Goal: Transaction & Acquisition: Purchase product/service

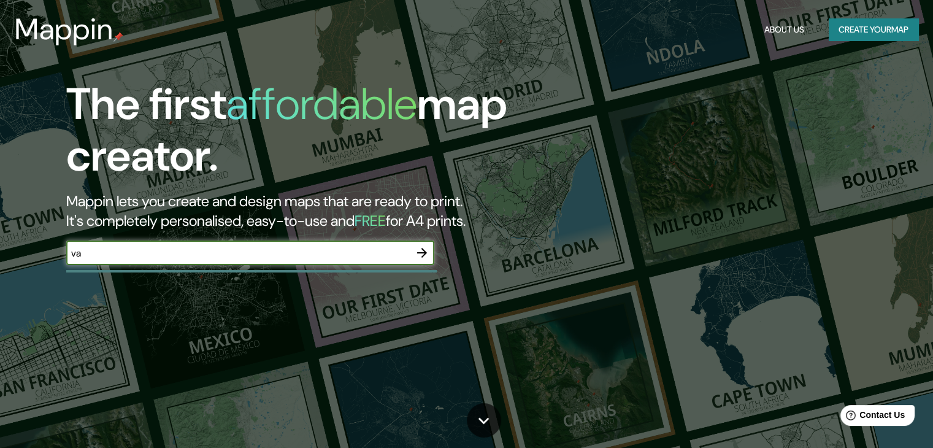
type input "valledupar [PERSON_NAME]"
click at [424, 252] on icon "button" at bounding box center [422, 253] width 10 height 10
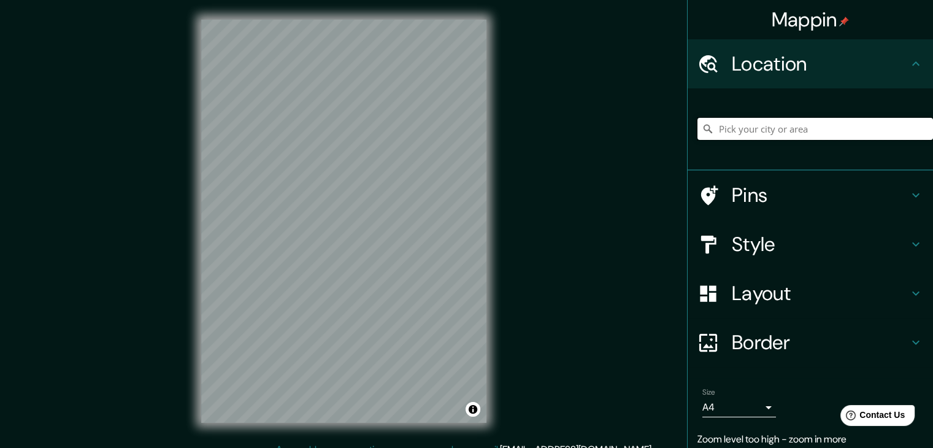
click at [762, 131] on input "Pick your city or area" at bounding box center [814, 129] width 235 height 22
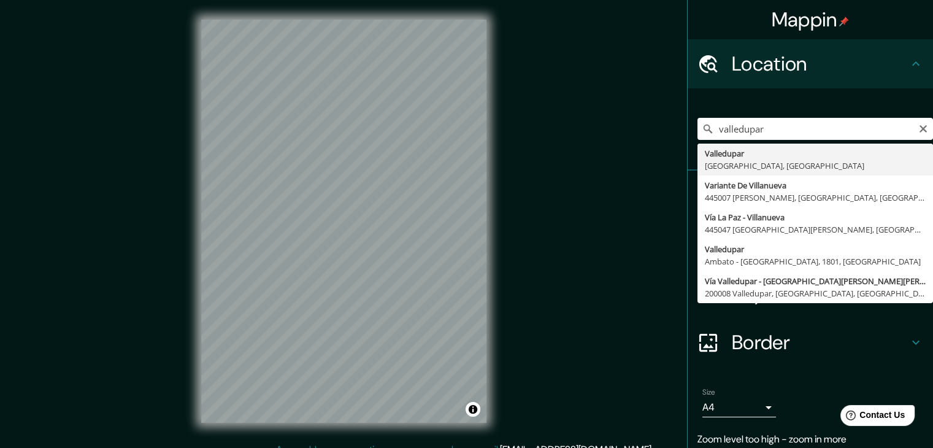
type input "Valledupar, [GEOGRAPHIC_DATA], [GEOGRAPHIC_DATA]"
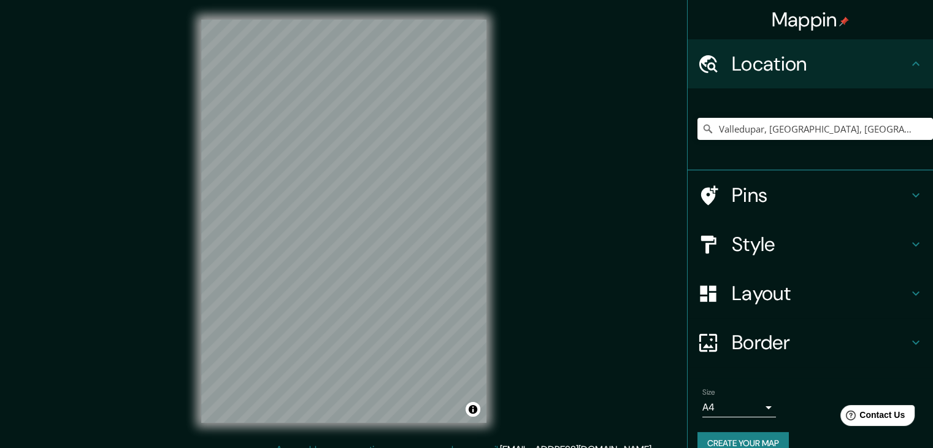
click at [751, 248] on h4 "Style" at bounding box center [820, 244] width 177 height 25
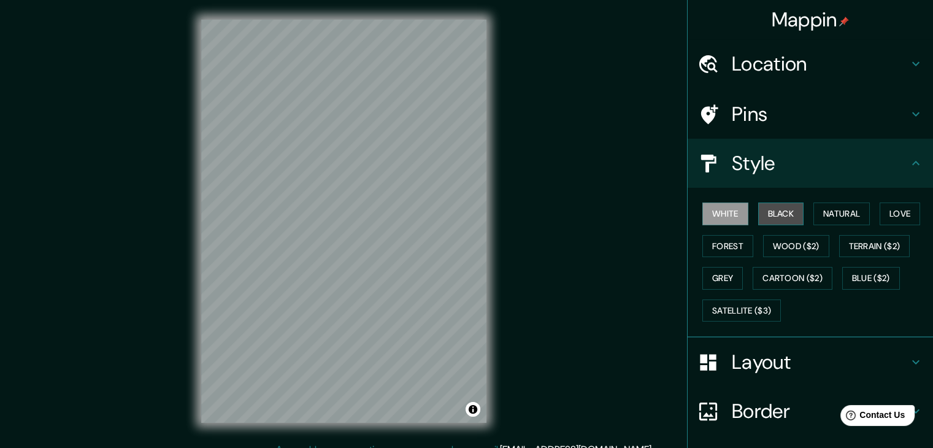
click at [766, 208] on button "Black" at bounding box center [781, 213] width 46 height 23
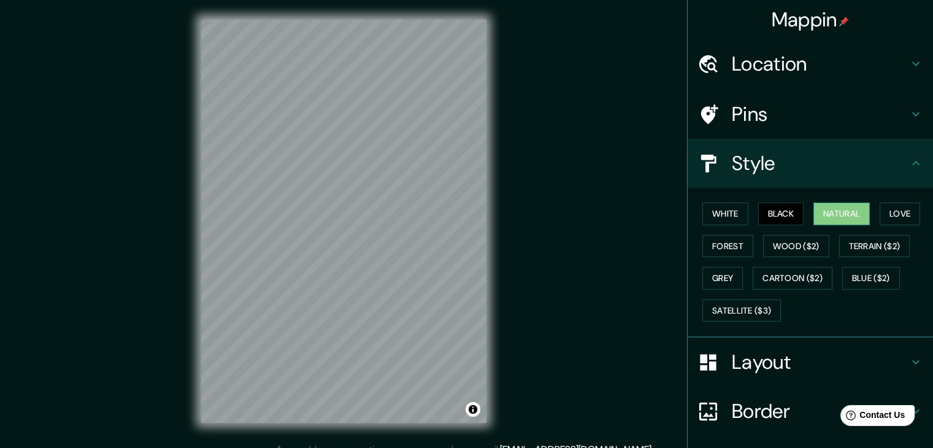
click at [813, 213] on button "Natural" at bounding box center [841, 213] width 56 height 23
click at [883, 218] on button "Love" at bounding box center [899, 213] width 40 height 23
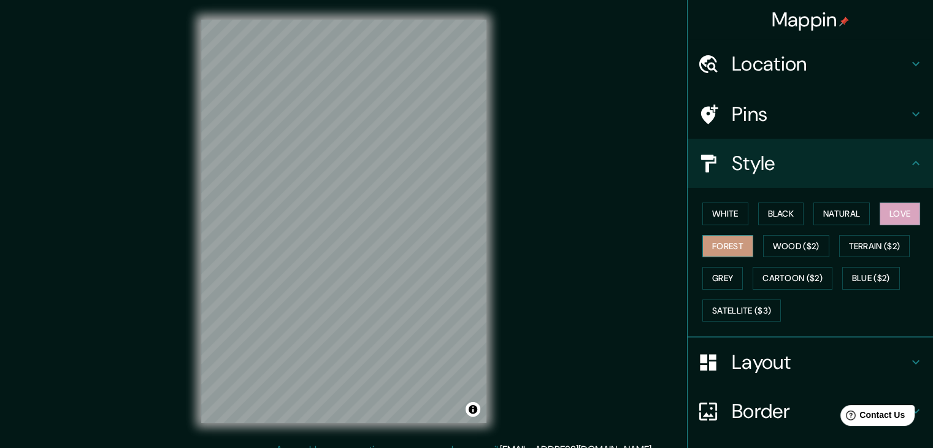
click at [715, 248] on button "Forest" at bounding box center [727, 246] width 51 height 23
